Goal: Information Seeking & Learning: Learn about a topic

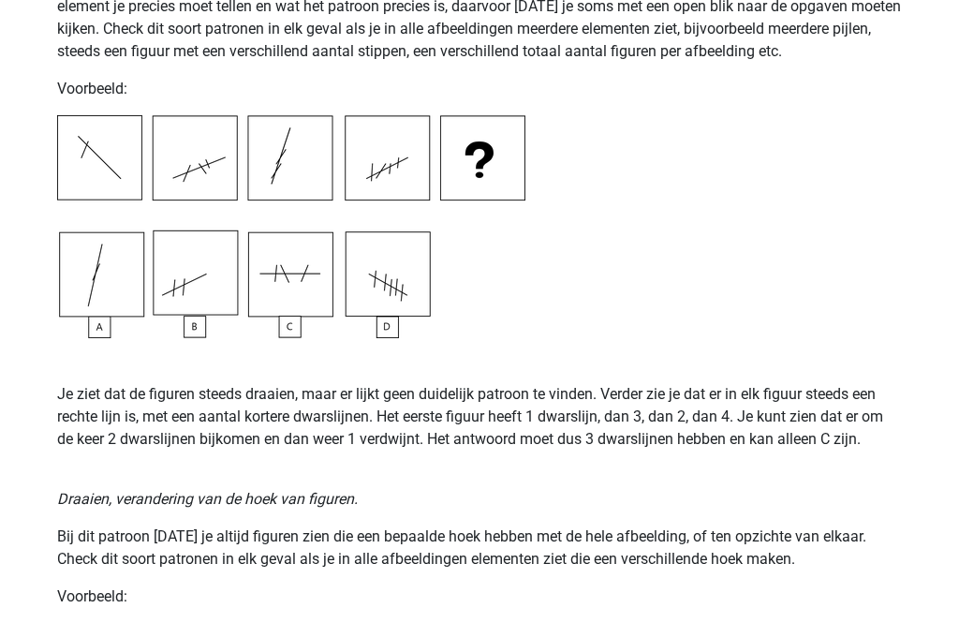
scroll to position [1887, 0]
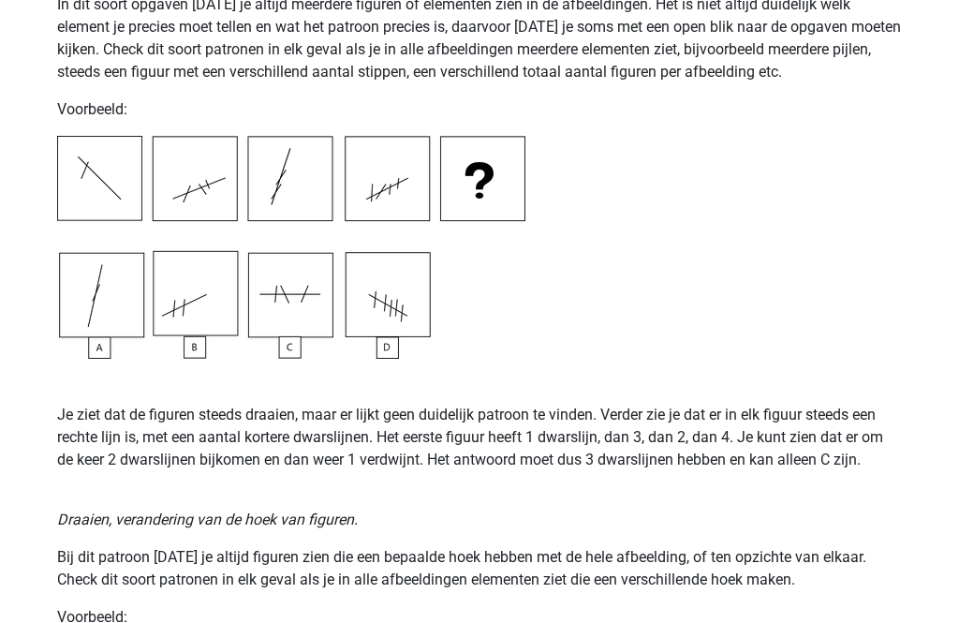
click at [104, 369] on p "Je ziet dat de figuren steeds draaien, maar er lijkt geen duidelijk patroon te …" at bounding box center [479, 415] width 845 height 112
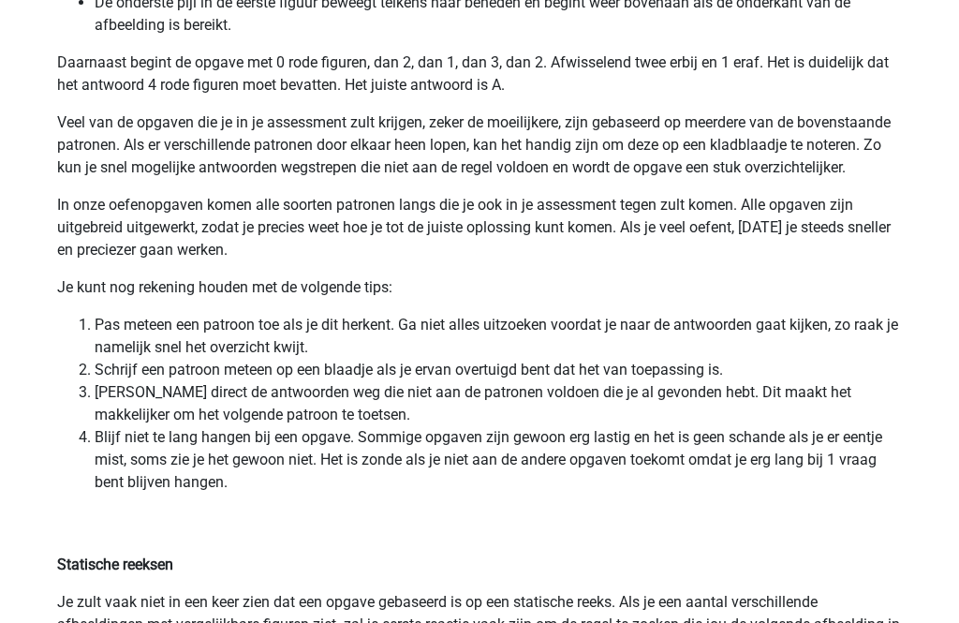
scroll to position [3893, 0]
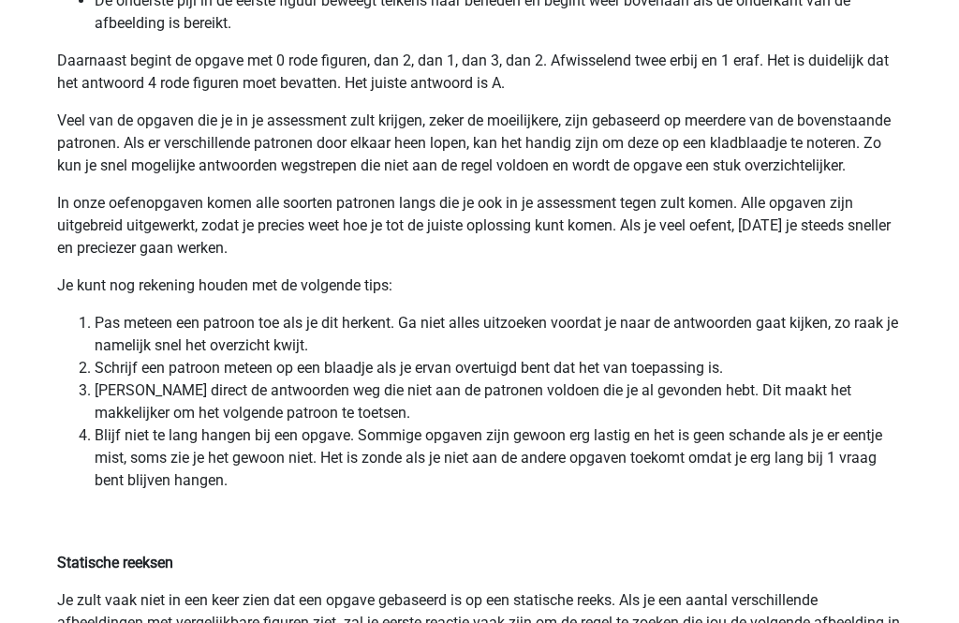
click at [845, 377] on li "Schrijf een patroon meteen op een blaadje als je ervan overtuigd bent dat het v…" at bounding box center [498, 369] width 807 height 22
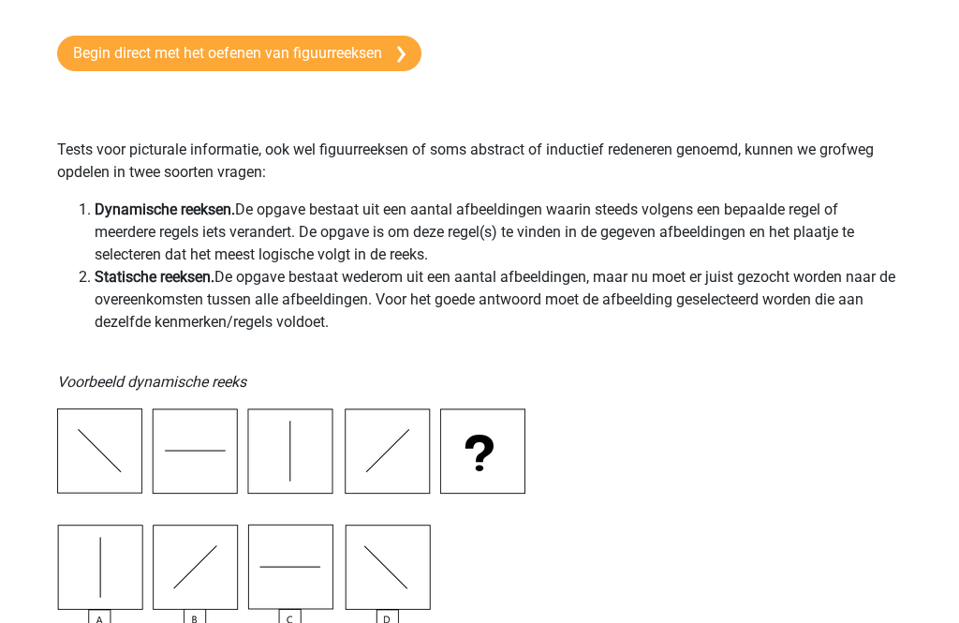
scroll to position [0, 0]
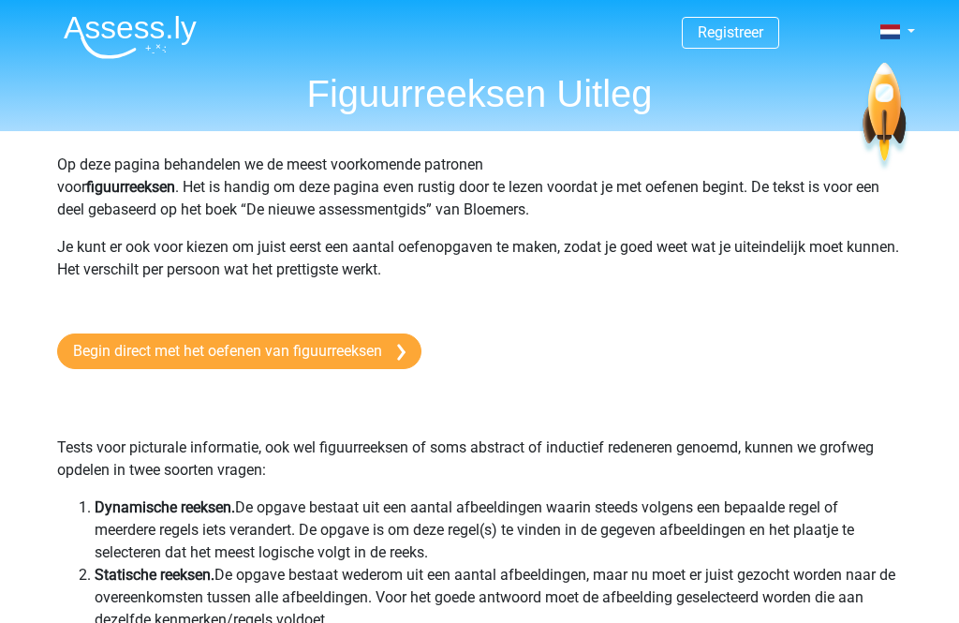
click at [110, 340] on link "Begin direct met het oefenen van figuurreeksen" at bounding box center [239, 351] width 364 height 36
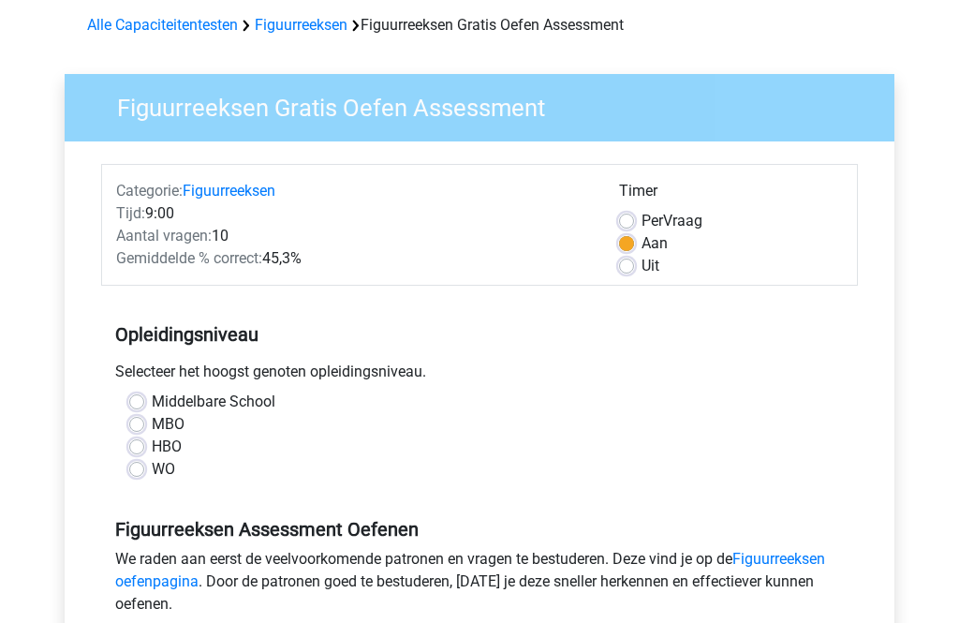
scroll to position [80, 0]
click at [152, 473] on label "WO" at bounding box center [163, 469] width 23 height 22
click at [131, 473] on input "WO" at bounding box center [136, 467] width 15 height 19
radio input "true"
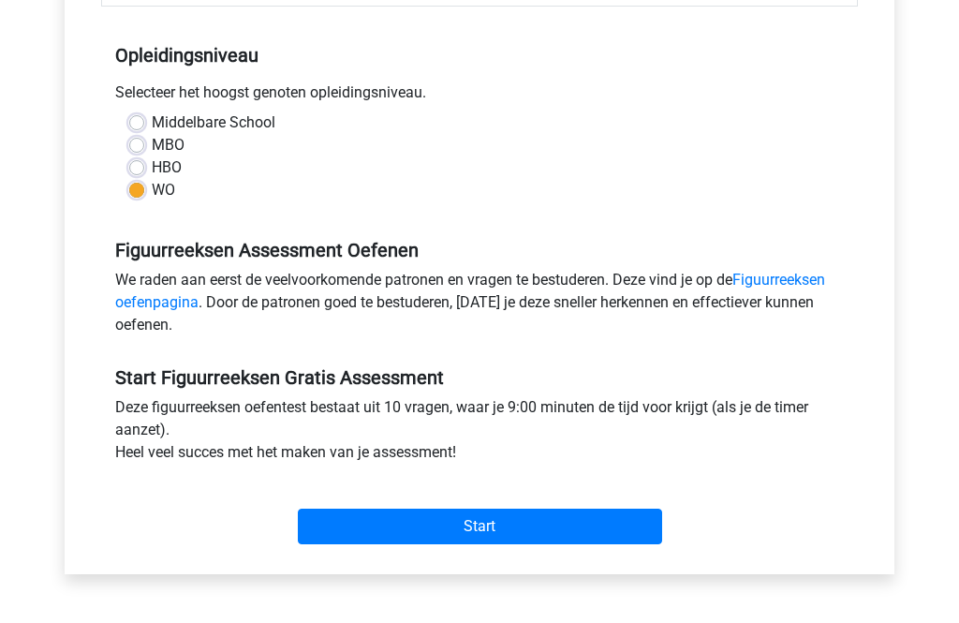
scroll to position [364, 0]
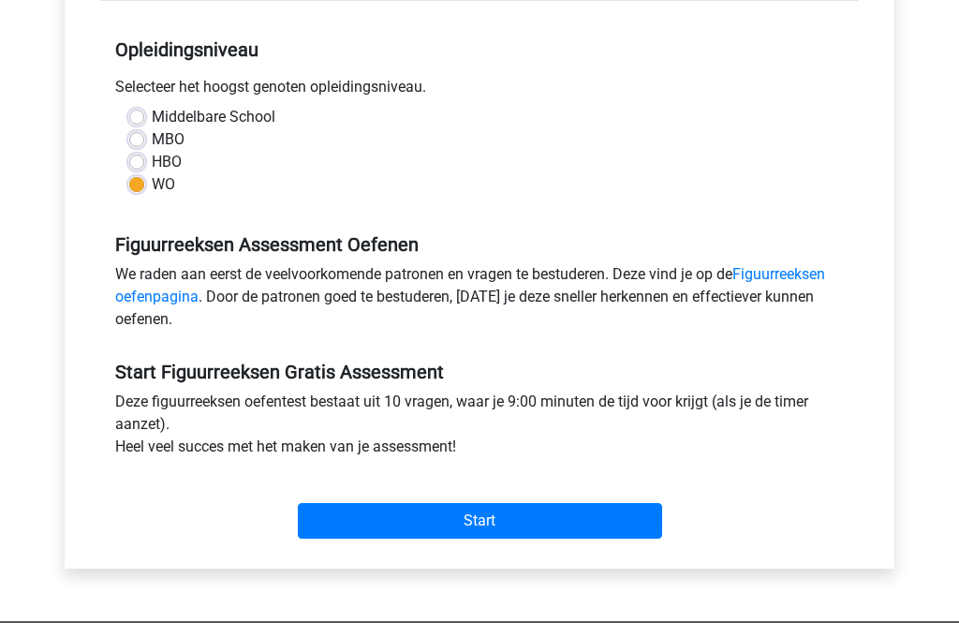
click at [450, 509] on input "Start" at bounding box center [480, 521] width 364 height 36
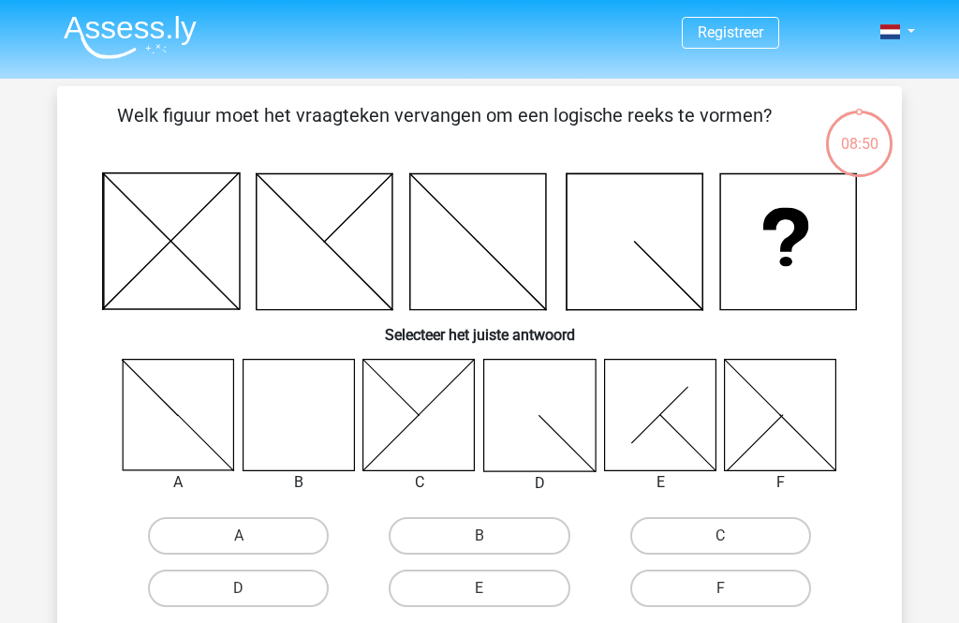
click at [303, 408] on icon at bounding box center [298, 414] width 111 height 111
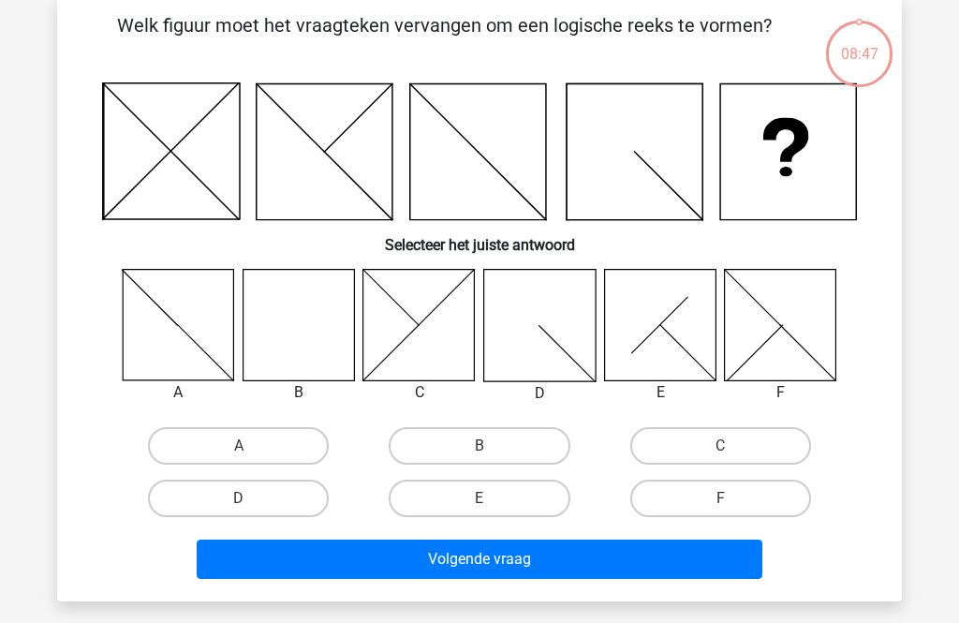
scroll to position [90, 0]
click at [472, 439] on label "B" at bounding box center [479, 445] width 181 height 37
click at [480, 446] on input "B" at bounding box center [486, 452] width 12 height 12
radio input "true"
click at [535, 564] on button "Volgende vraag" at bounding box center [480, 558] width 567 height 39
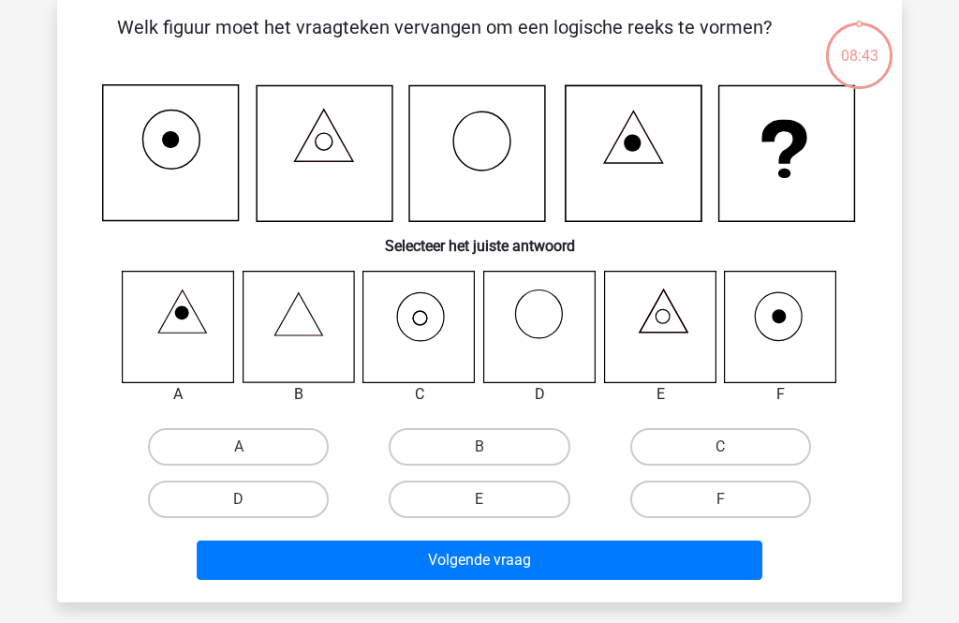
scroll to position [86, 0]
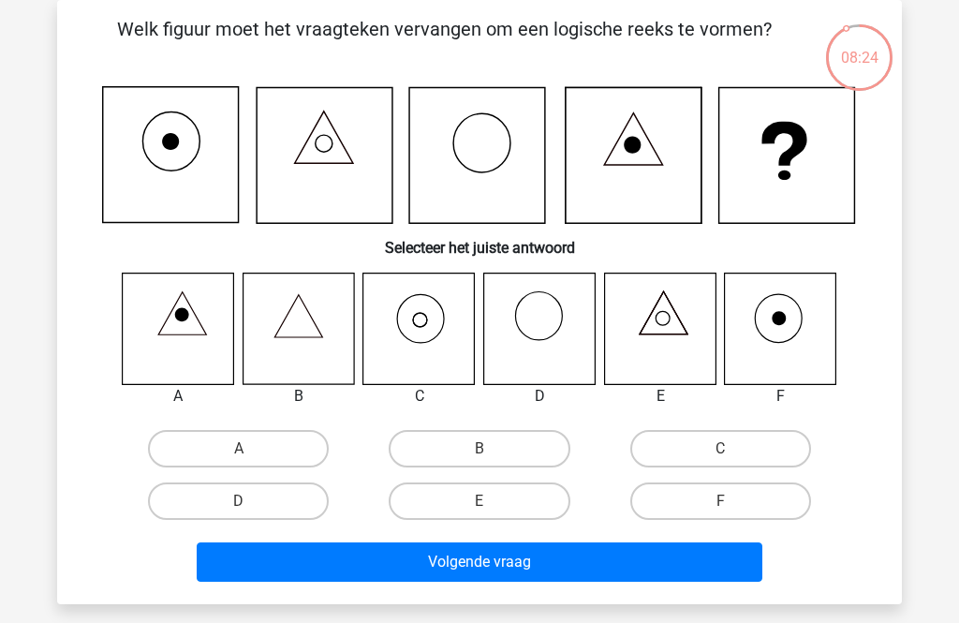
click at [714, 450] on label "C" at bounding box center [720, 448] width 181 height 37
click at [720, 450] on input "C" at bounding box center [726, 455] width 12 height 12
radio input "true"
click at [550, 561] on button "Volgende vraag" at bounding box center [480, 561] width 567 height 39
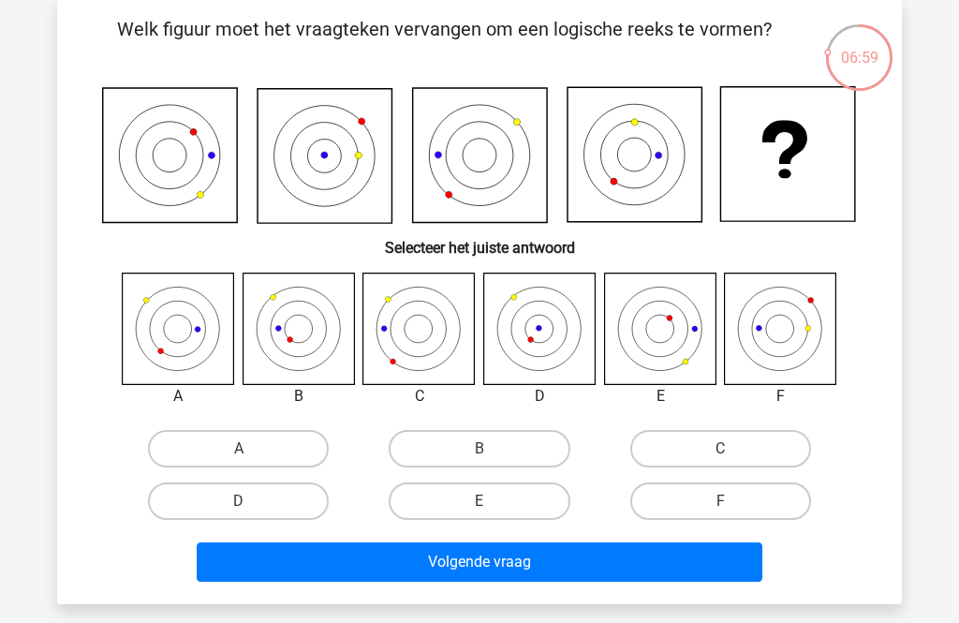
click at [787, 346] on icon at bounding box center [780, 328] width 111 height 111
click at [747, 503] on label "F" at bounding box center [720, 500] width 181 height 37
click at [732, 503] on input "F" at bounding box center [726, 507] width 12 height 12
radio input "true"
click at [570, 557] on button "Volgende vraag" at bounding box center [480, 561] width 567 height 39
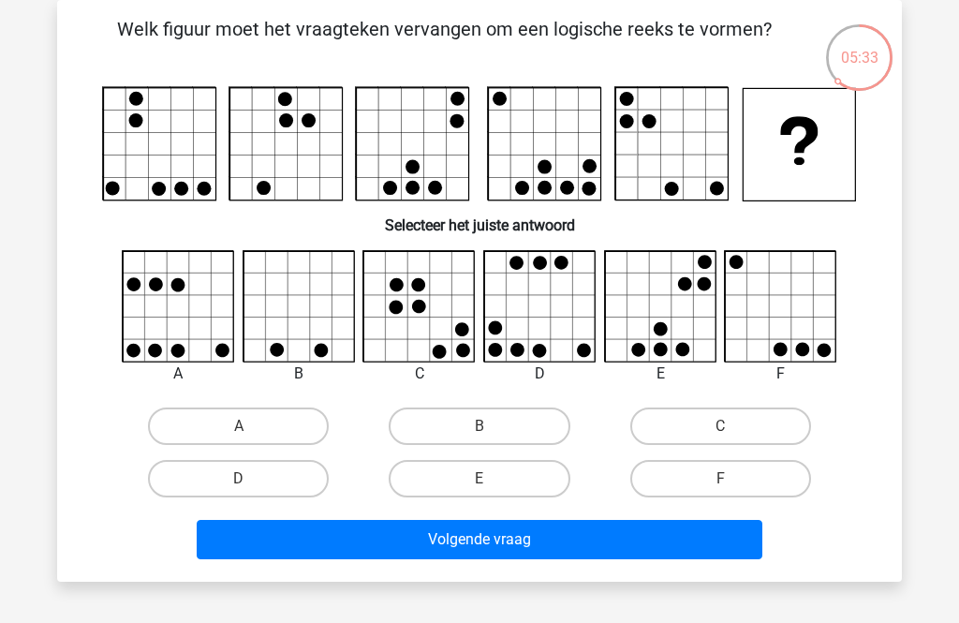
click at [522, 471] on label "E" at bounding box center [479, 478] width 181 height 37
click at [492, 479] on input "E" at bounding box center [486, 485] width 12 height 12
radio input "true"
click at [521, 537] on button "Volgende vraag" at bounding box center [480, 539] width 567 height 39
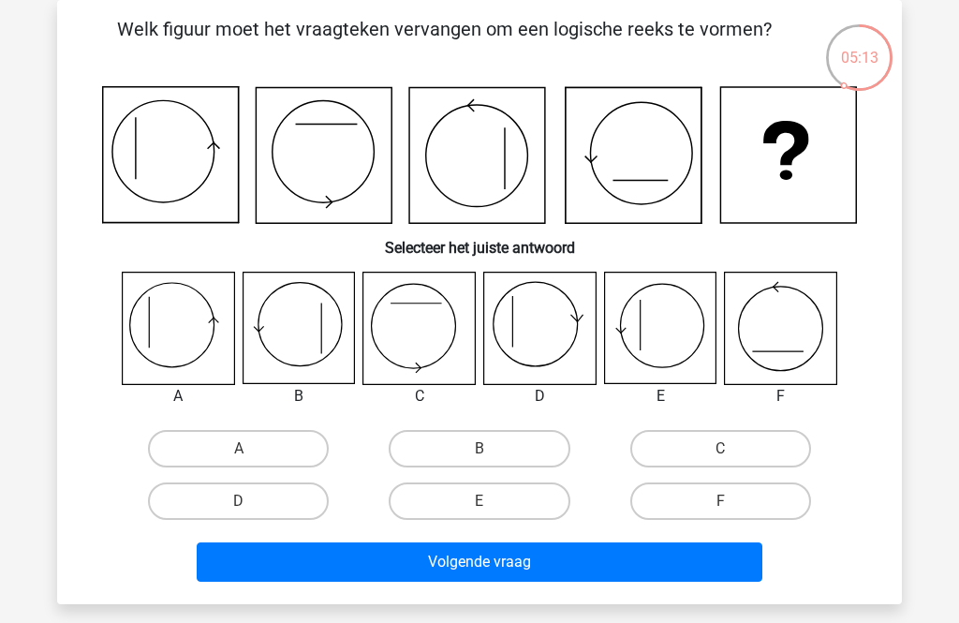
scroll to position [81, 0]
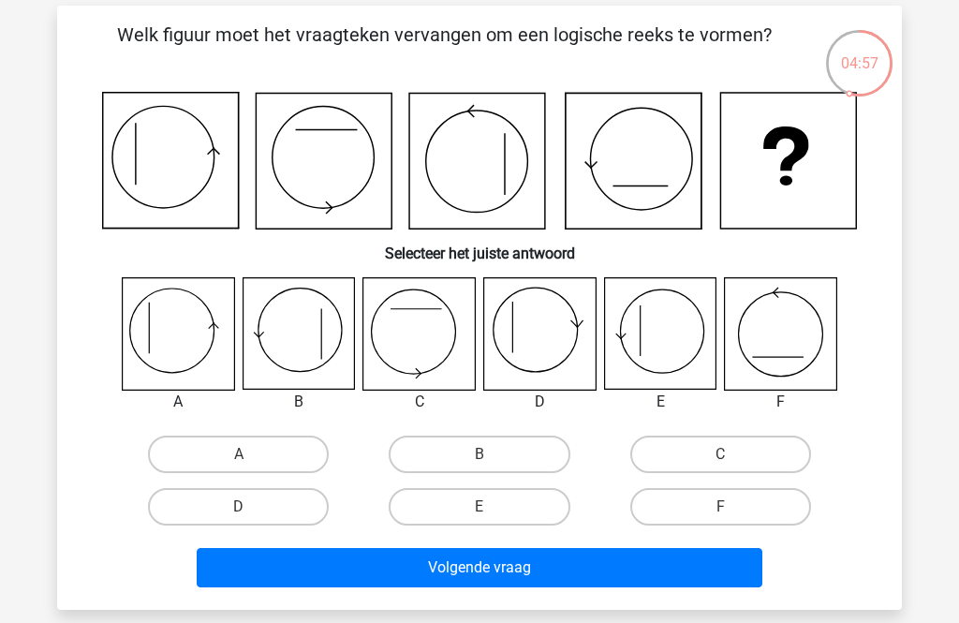
click at [495, 509] on label "E" at bounding box center [479, 506] width 181 height 37
click at [492, 509] on input "E" at bounding box center [486, 513] width 12 height 12
radio input "true"
click at [525, 579] on button "Volgende vraag" at bounding box center [480, 567] width 567 height 39
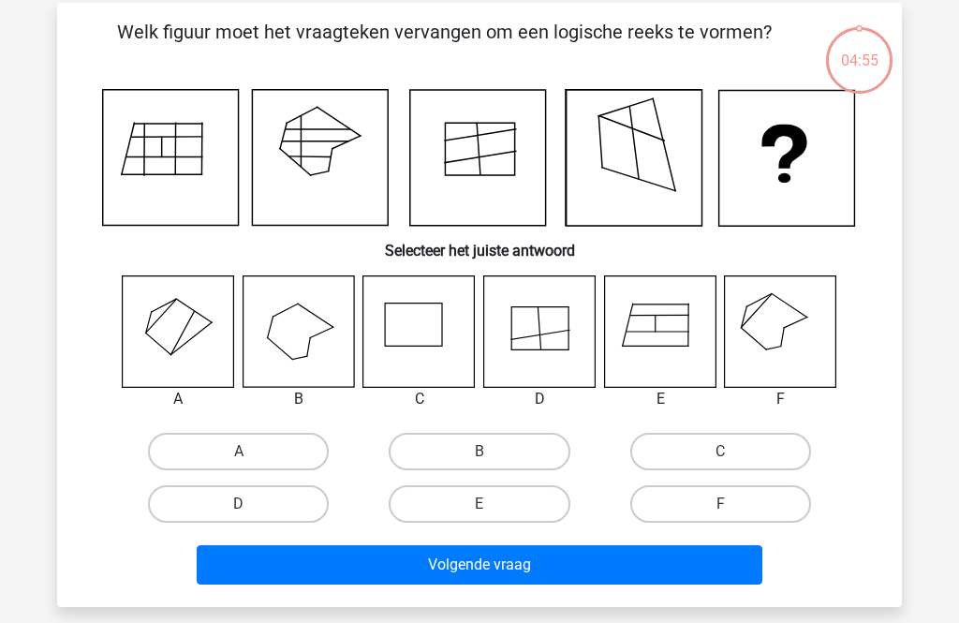
scroll to position [86, 0]
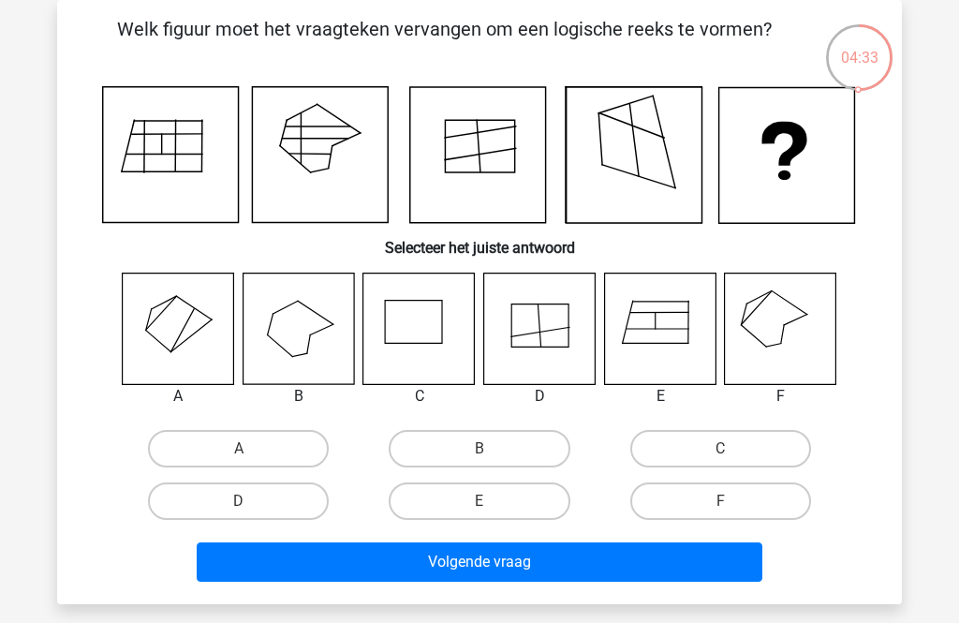
click at [131, 355] on icon at bounding box center [178, 328] width 111 height 111
click at [718, 503] on label "F" at bounding box center [720, 500] width 181 height 37
click at [720, 503] on input "F" at bounding box center [726, 507] width 12 height 12
radio input "true"
click at [539, 559] on button "Volgende vraag" at bounding box center [480, 561] width 567 height 39
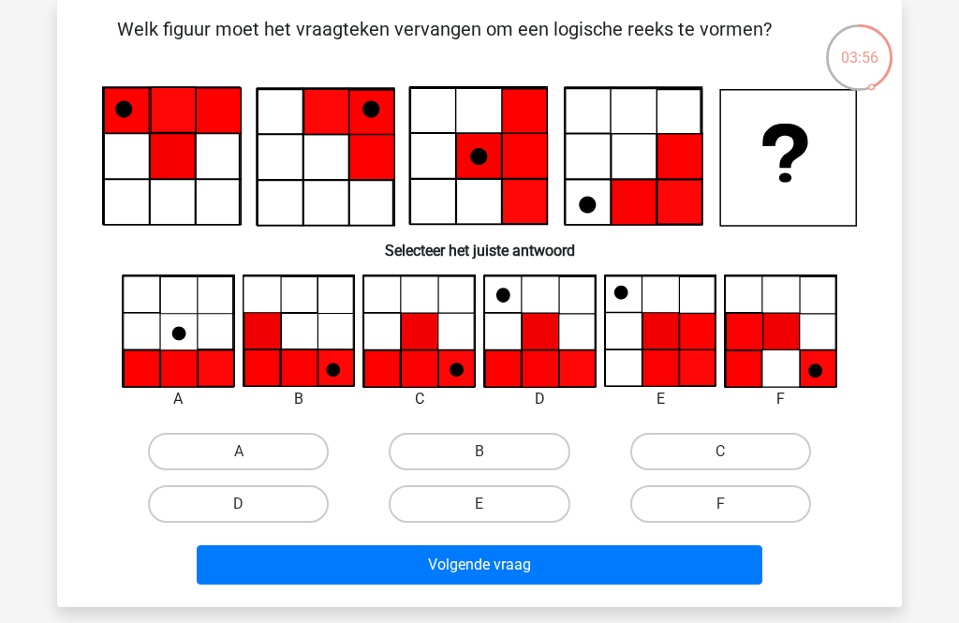
click at [728, 439] on label "C" at bounding box center [720, 451] width 181 height 37
click at [728, 451] on input "C" at bounding box center [726, 457] width 12 height 12
radio input "true"
click at [653, 565] on button "Volgende vraag" at bounding box center [480, 564] width 567 height 39
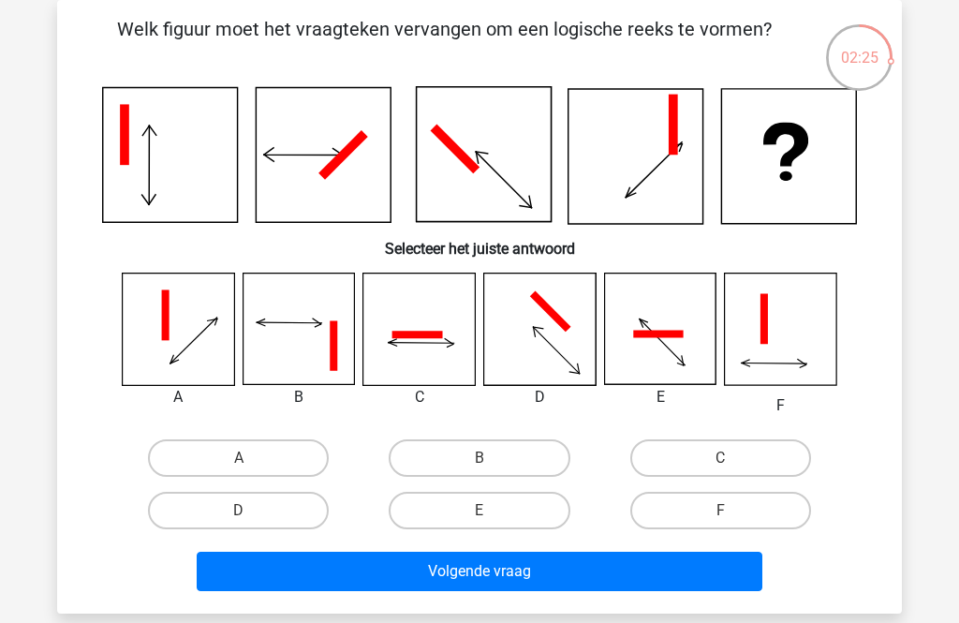
click at [497, 514] on label "E" at bounding box center [479, 510] width 181 height 37
click at [492, 514] on input "E" at bounding box center [486, 516] width 12 height 12
radio input "true"
click at [521, 573] on button "Volgende vraag" at bounding box center [480, 571] width 567 height 39
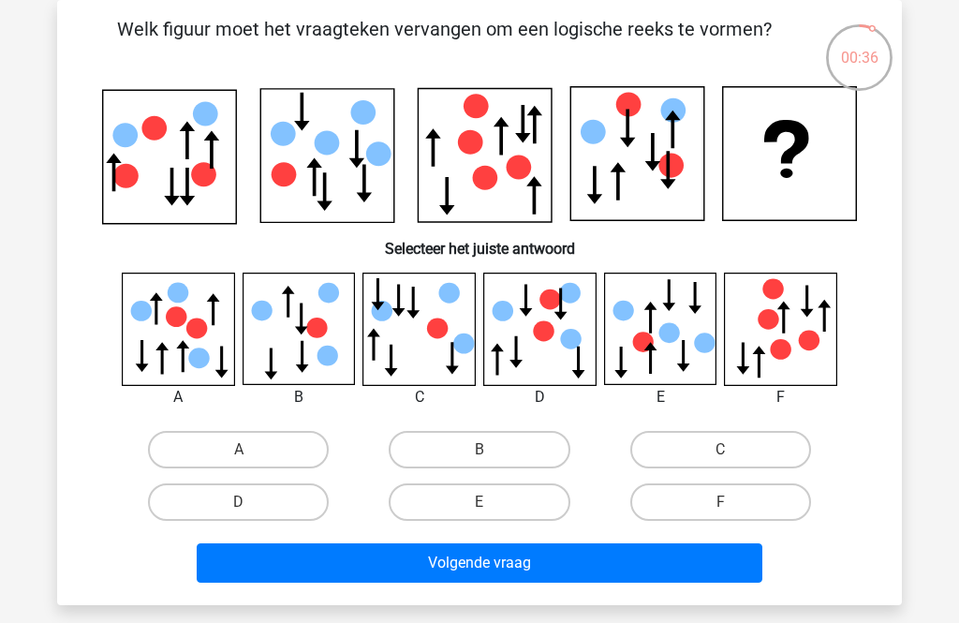
click at [208, 450] on label "A" at bounding box center [238, 449] width 181 height 37
click at [239, 450] on input "A" at bounding box center [245, 456] width 12 height 12
radio input "true"
click at [540, 562] on button "Volgende vraag" at bounding box center [480, 562] width 567 height 39
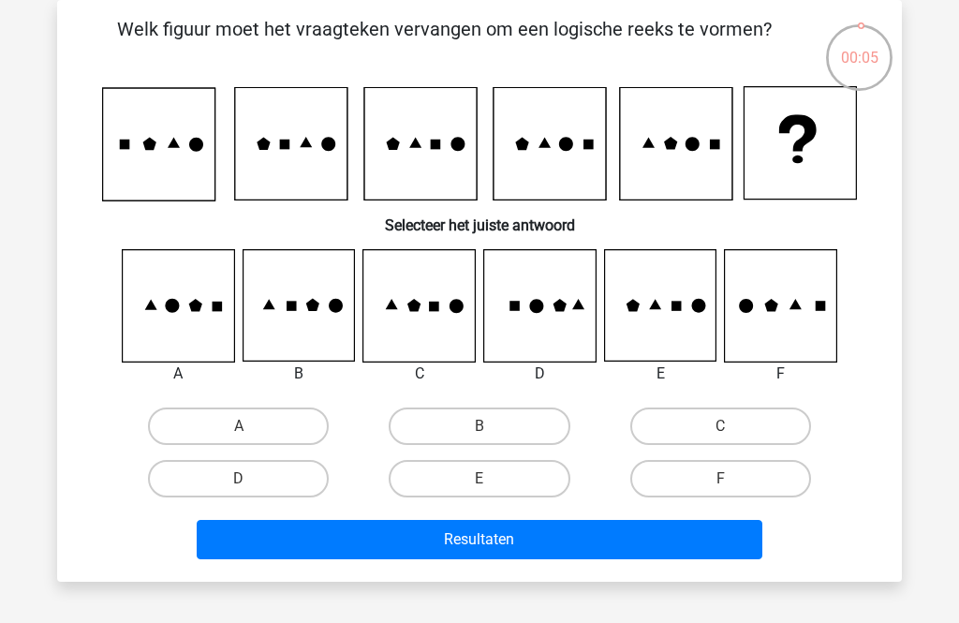
click at [201, 476] on label "D" at bounding box center [238, 478] width 181 height 37
click at [239, 479] on input "D" at bounding box center [245, 485] width 12 height 12
radio input "true"
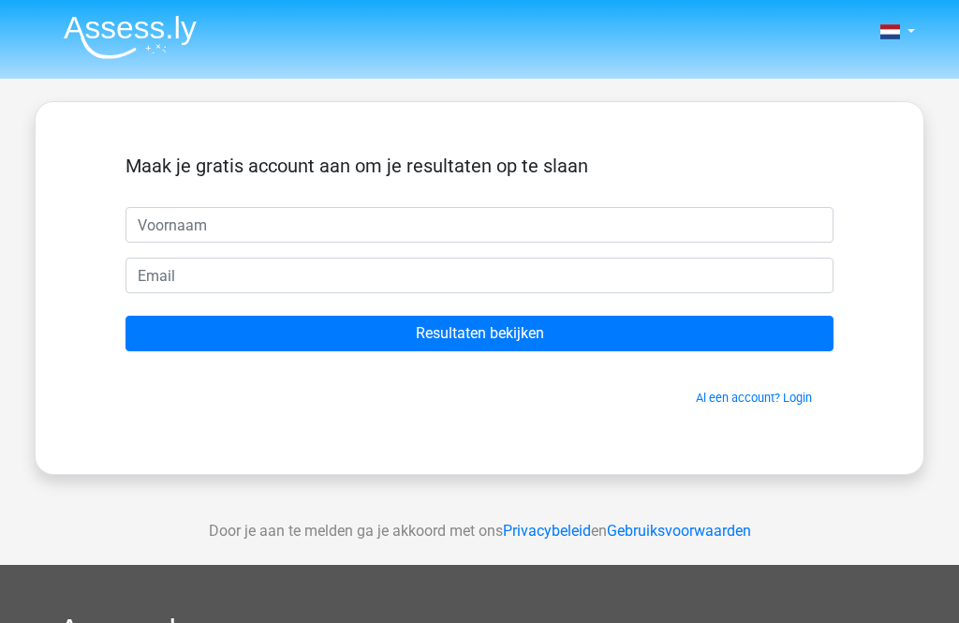
scroll to position [146, 0]
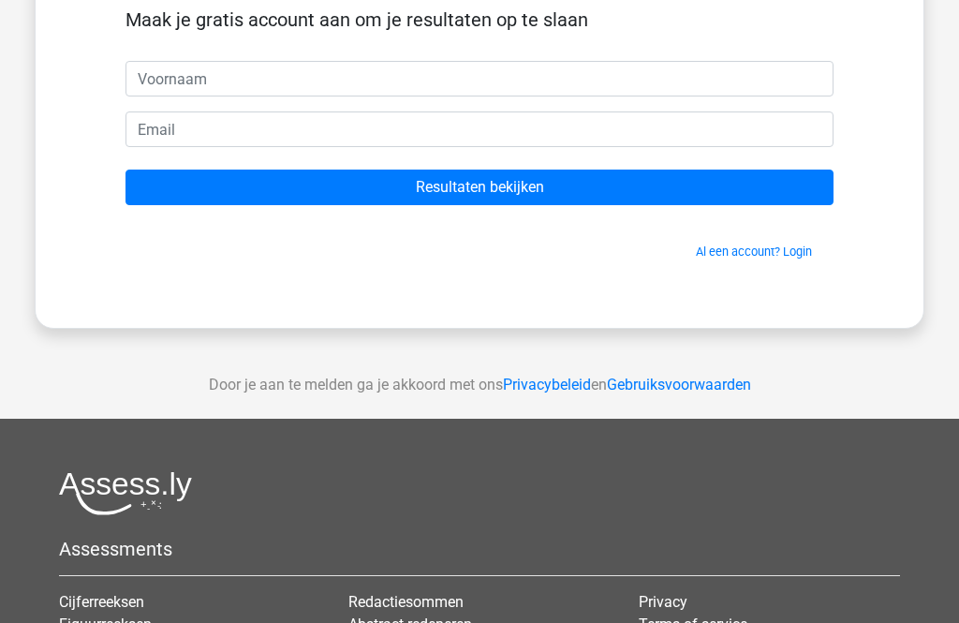
click at [231, 173] on input "Resultaten bekijken" at bounding box center [480, 188] width 708 height 36
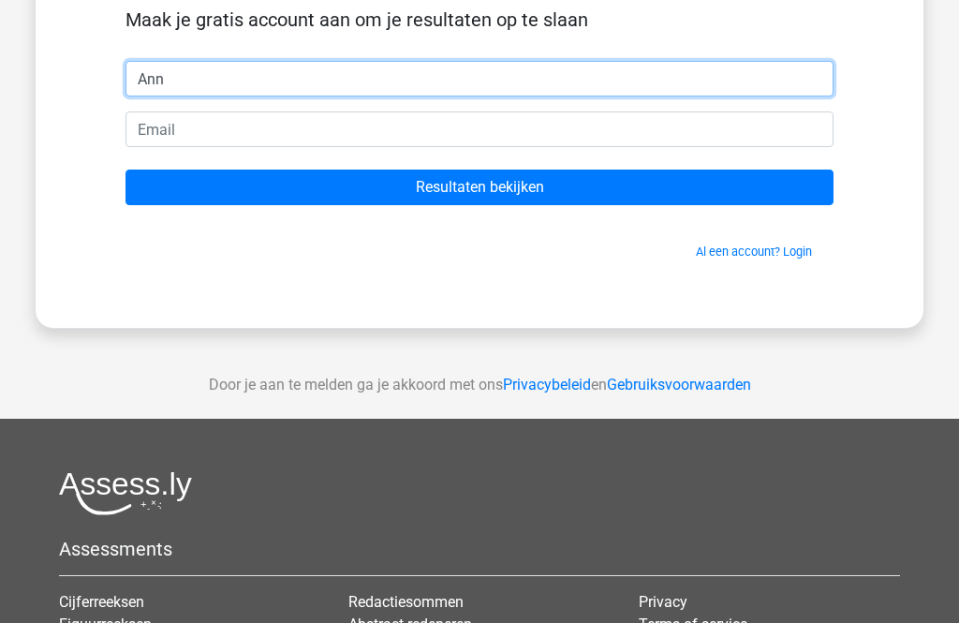
type input "Ann"
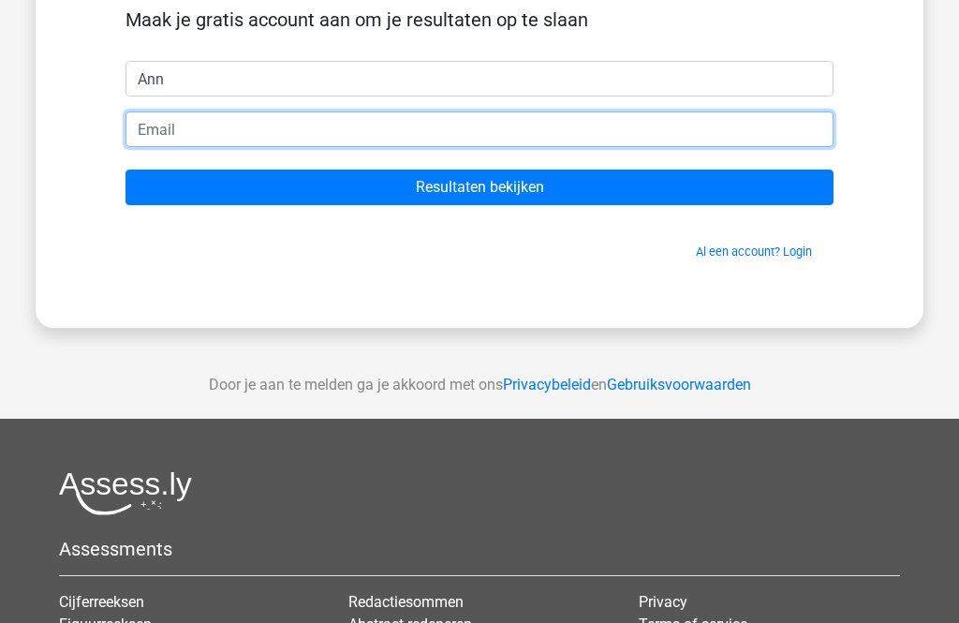
click at [196, 144] on input "email" at bounding box center [480, 129] width 708 height 36
type input "[EMAIL_ADDRESS][DOMAIN_NAME]"
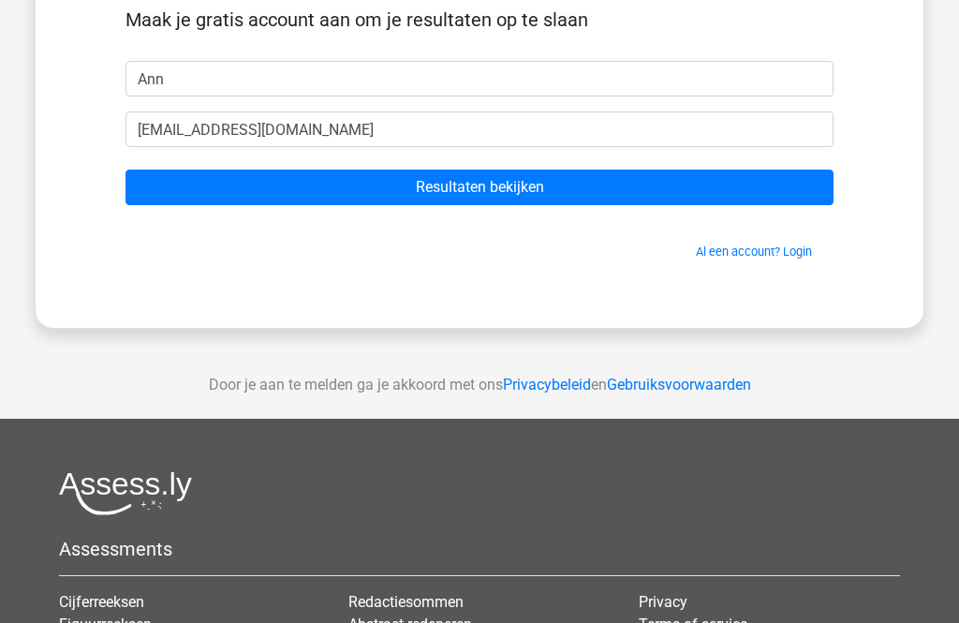
click at [516, 177] on input "Resultaten bekijken" at bounding box center [480, 188] width 708 height 36
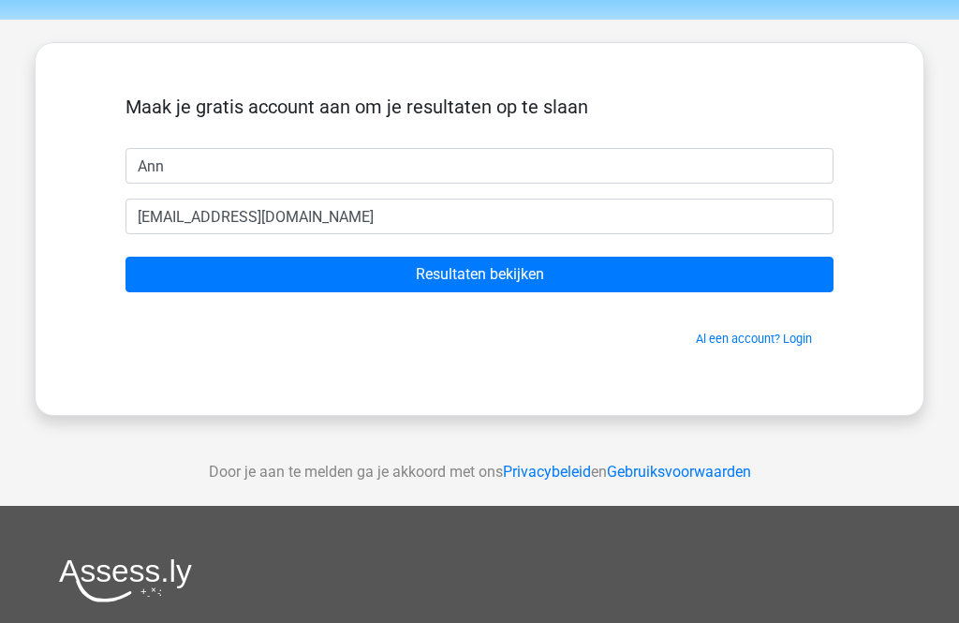
scroll to position [0, 0]
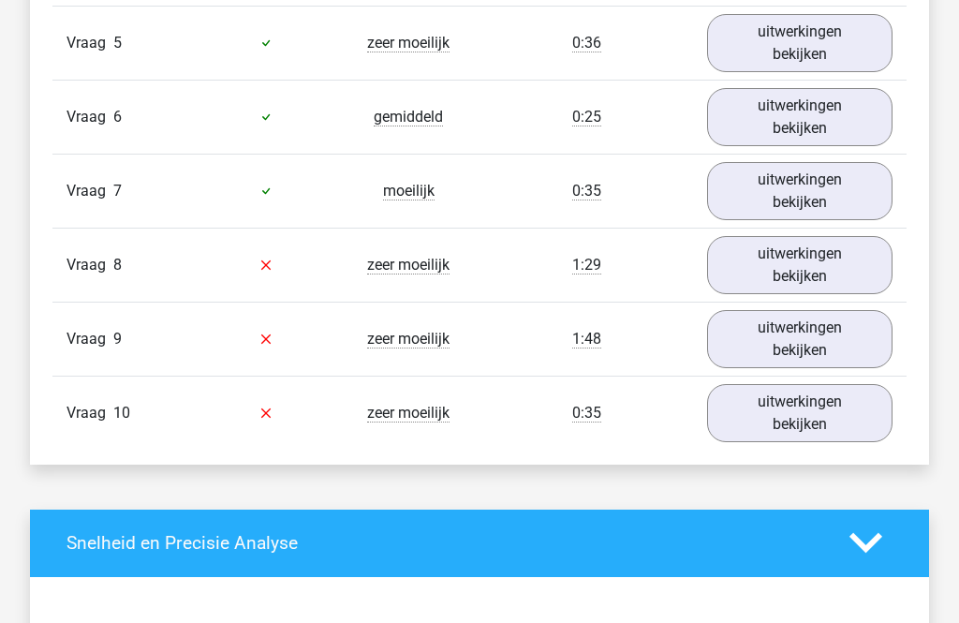
scroll to position [1896, 0]
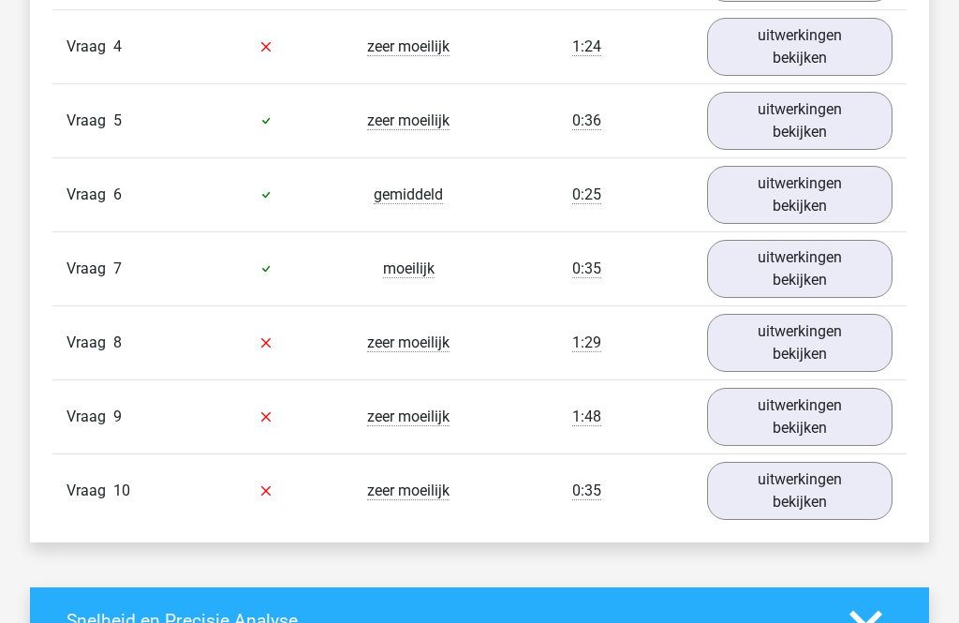
click at [833, 349] on link "uitwerkingen bekijken" at bounding box center [799, 344] width 185 height 58
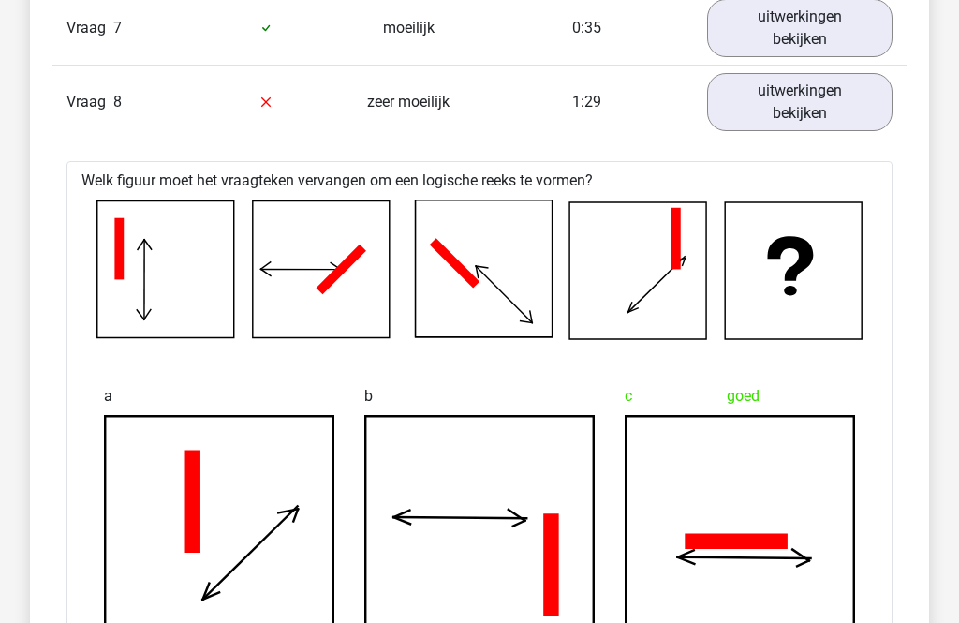
scroll to position [2084, 0]
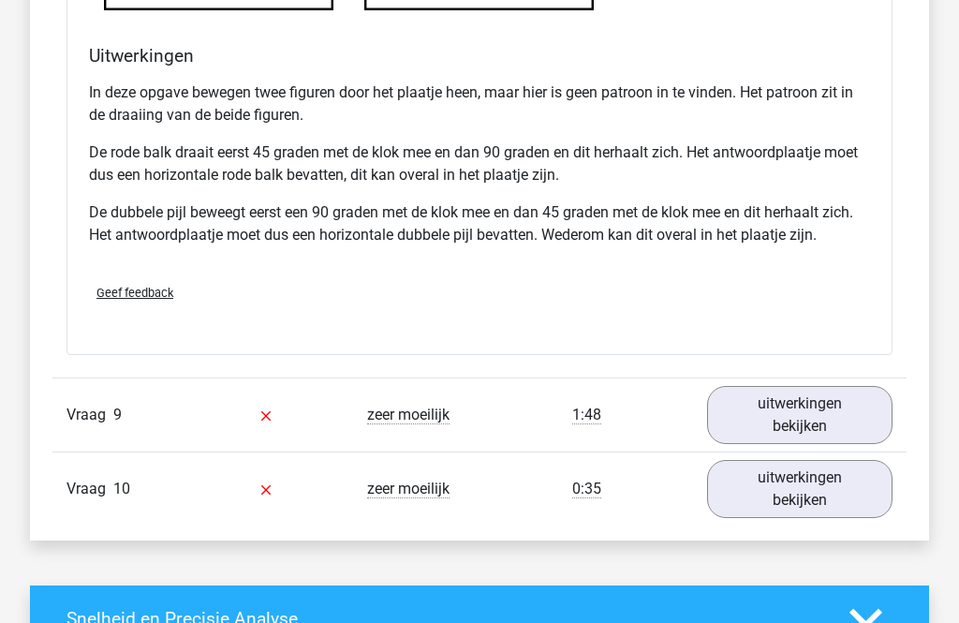
click at [837, 416] on link "uitwerkingen bekijken" at bounding box center [799, 415] width 185 height 58
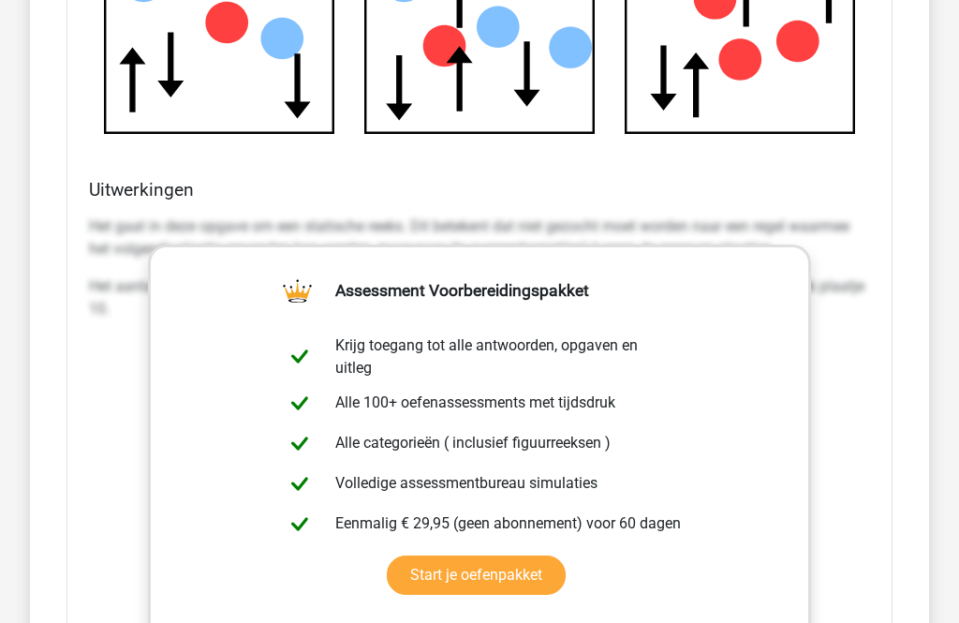
click at [862, 309] on p "Het aantal pijlen omhoog is in elk plaatje gelijk aan het aantal rode stippen e…" at bounding box center [479, 298] width 781 height 45
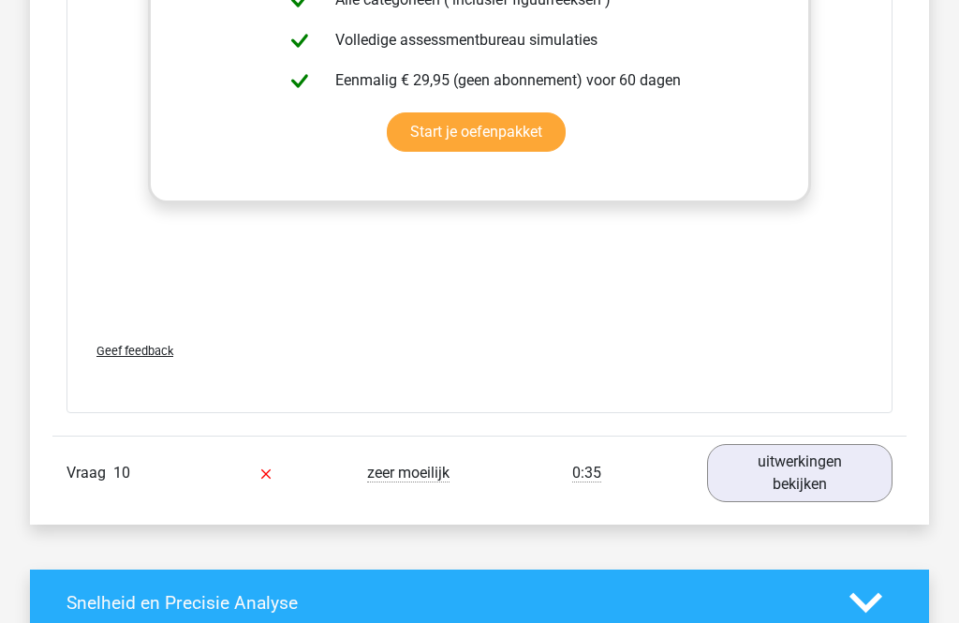
scroll to position [4562, 0]
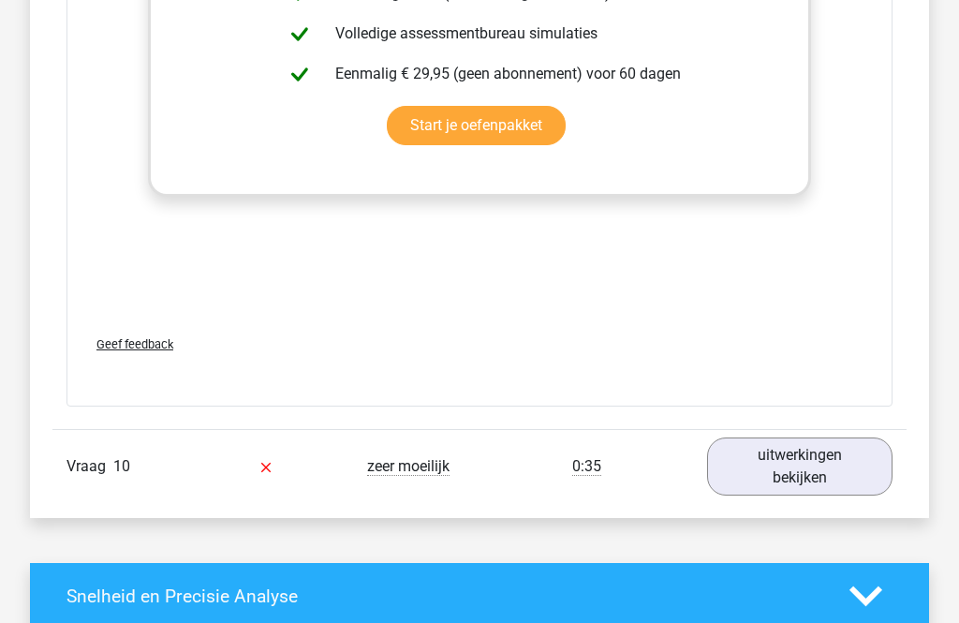
click at [838, 468] on link "uitwerkingen bekijken" at bounding box center [799, 466] width 185 height 58
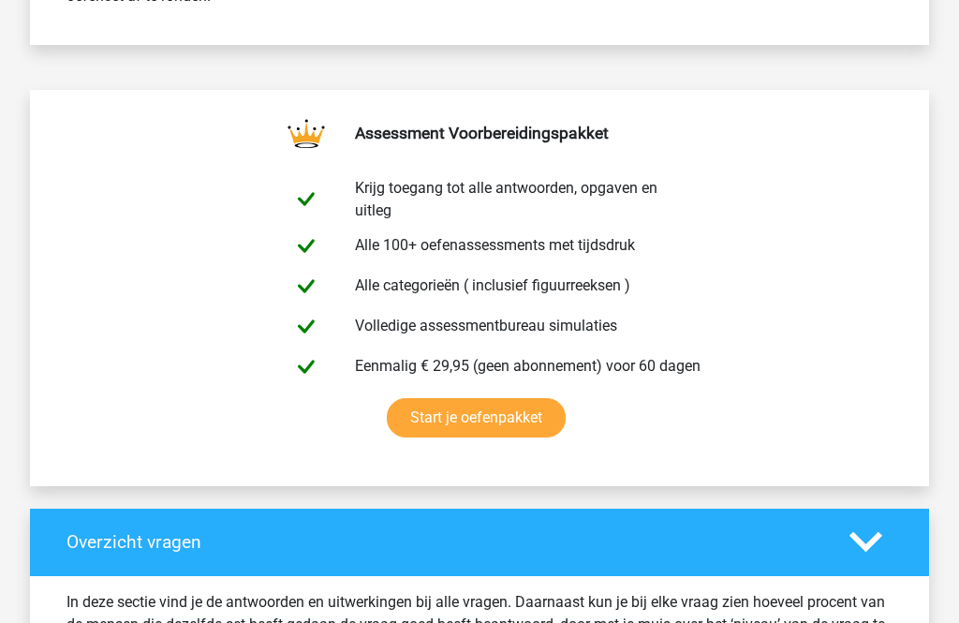
scroll to position [880, 0]
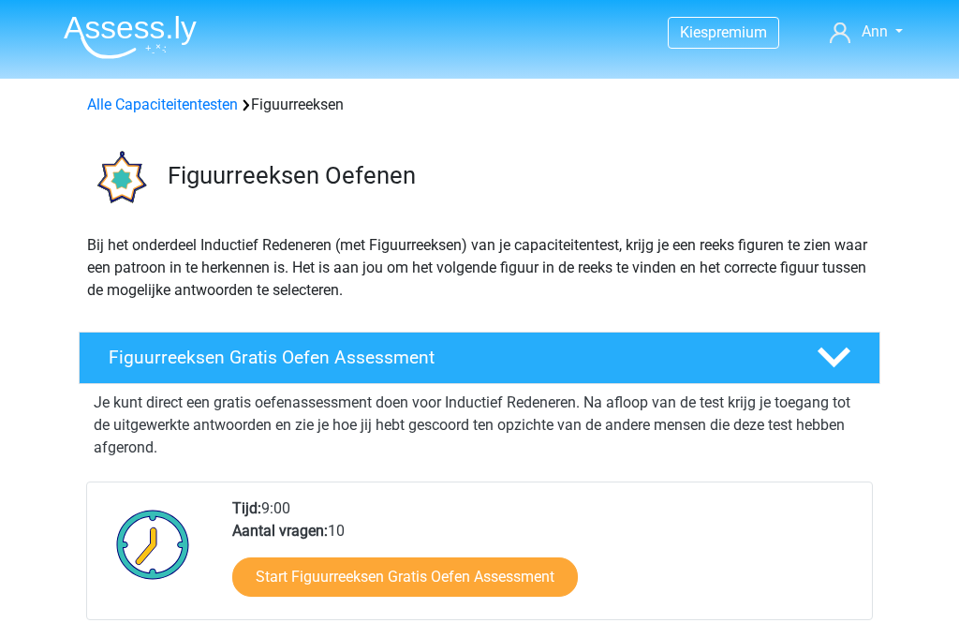
scroll to position [979, 0]
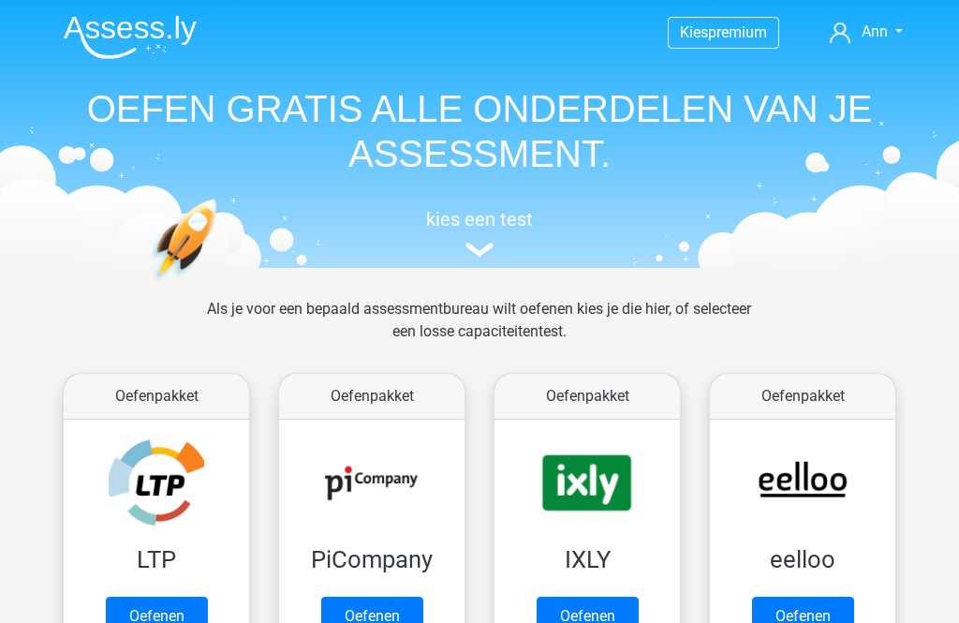
scroll to position [796, 0]
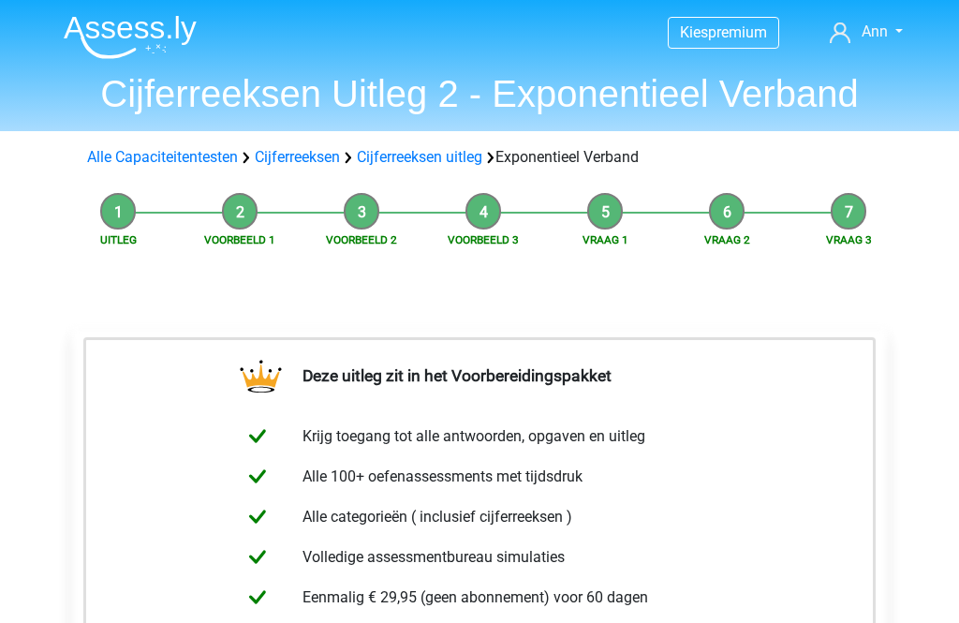
scroll to position [31, 0]
